Goal: Transaction & Acquisition: Purchase product/service

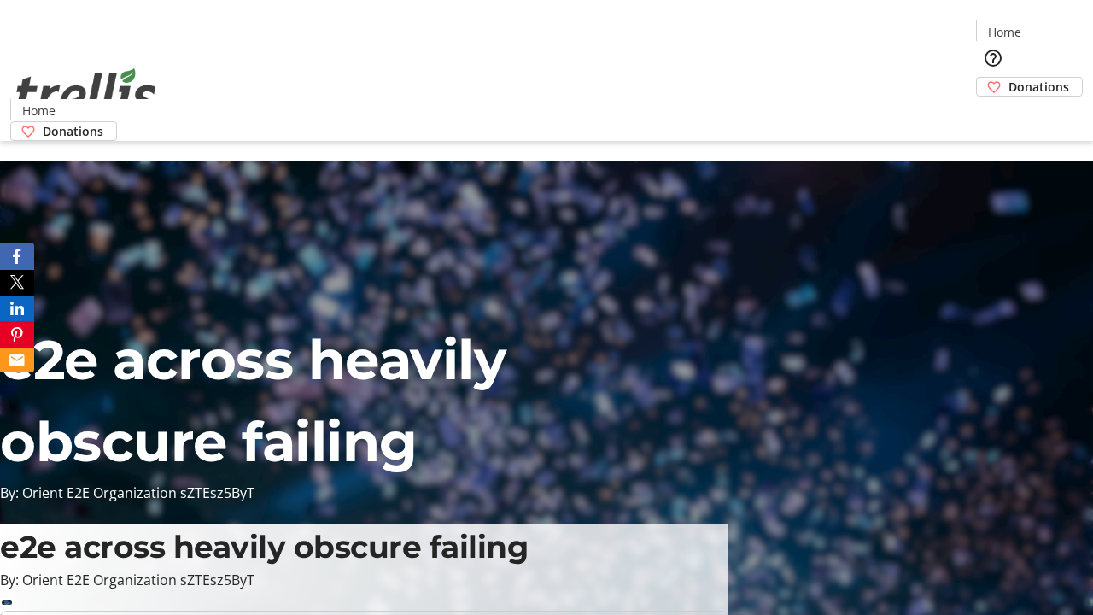
click at [1008, 78] on span "Donations" at bounding box center [1038, 87] width 61 height 18
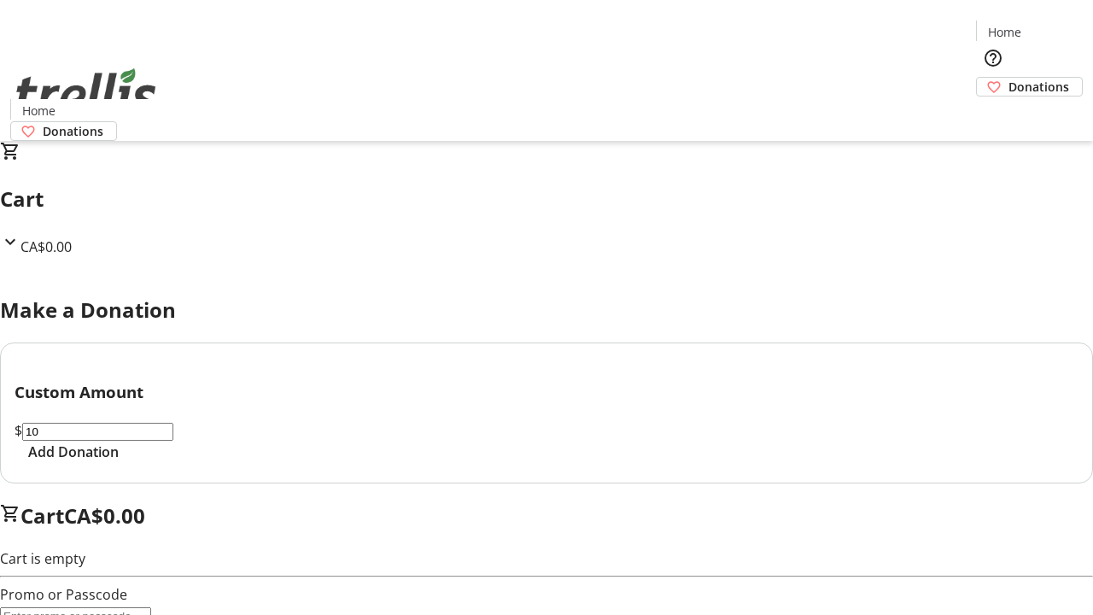
click at [119, 462] on span "Add Donation" at bounding box center [73, 451] width 90 height 20
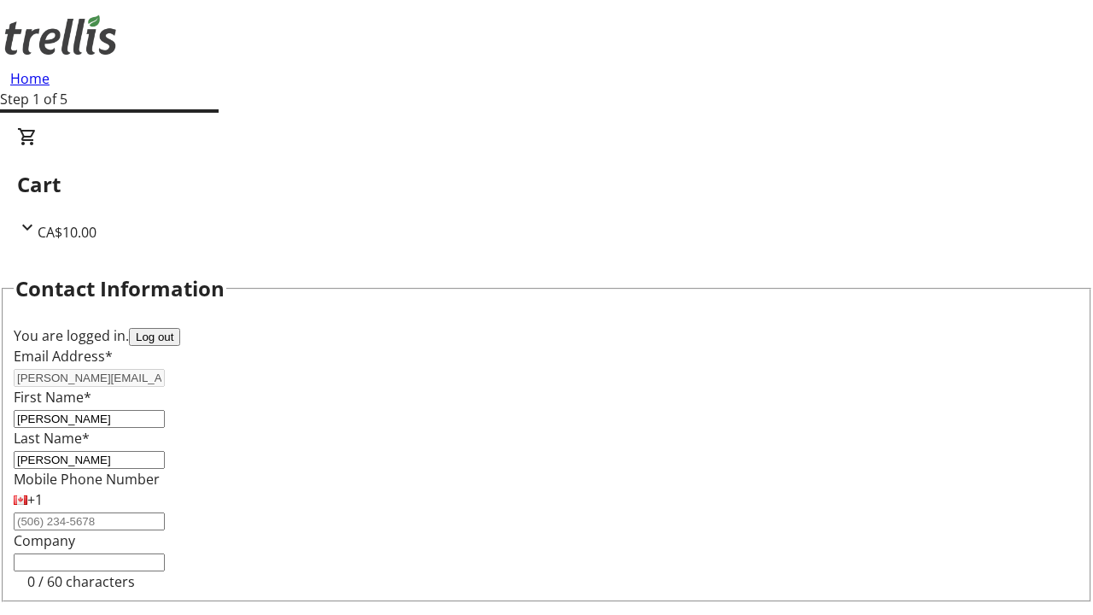
select select "CA"
select select "BC"
type input "Kelowna"
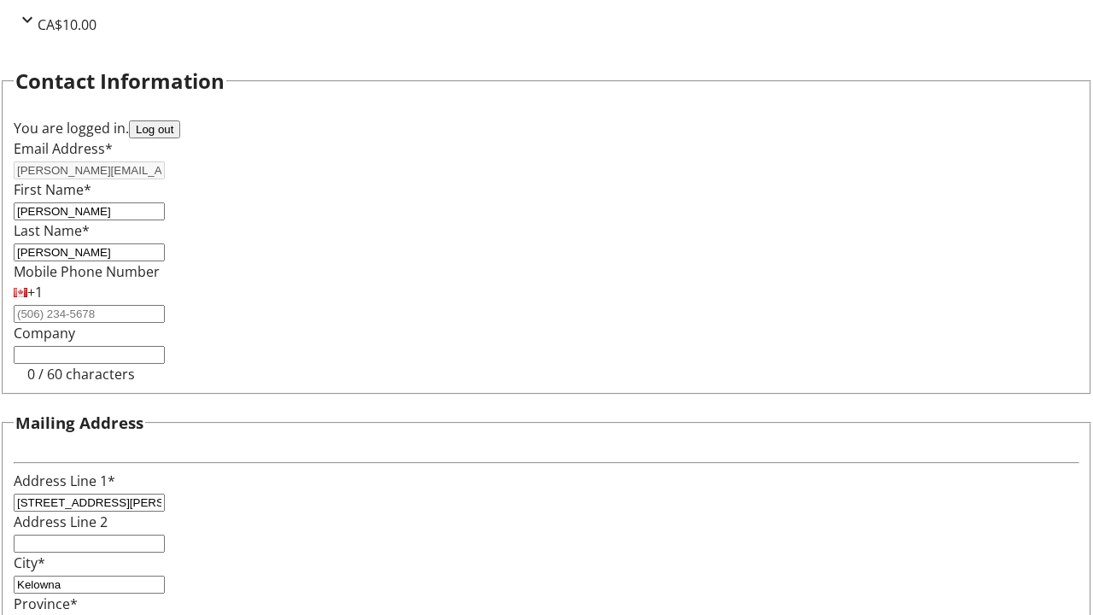
type input "V1Y 0C2"
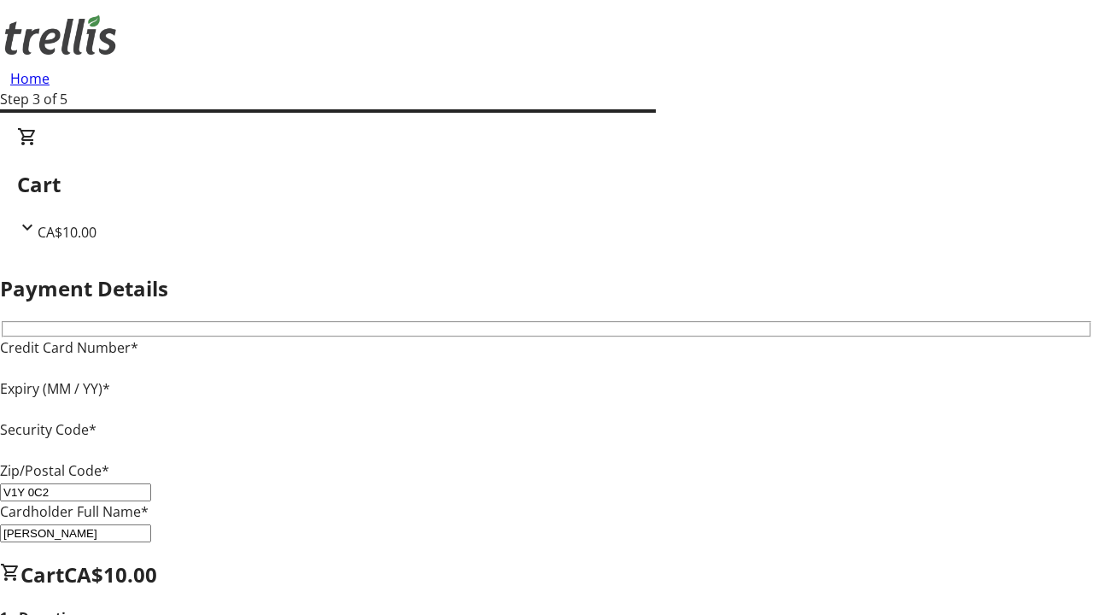
type input "V1Y 0C2"
